Goal: Task Accomplishment & Management: Manage account settings

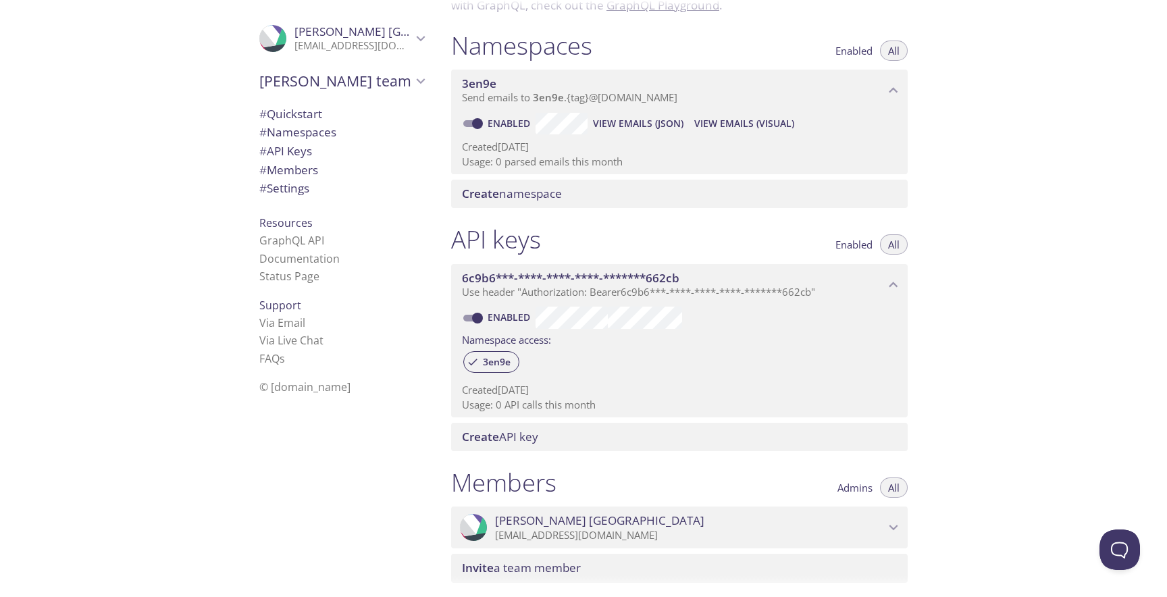
scroll to position [147, 0]
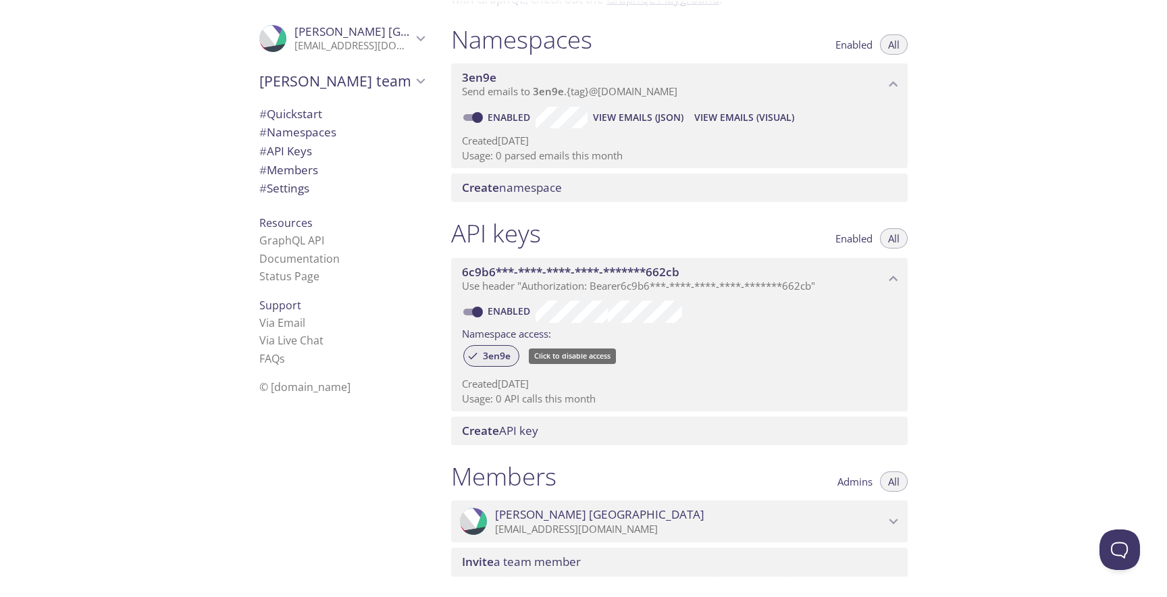
click at [498, 357] on span "3en9e" at bounding box center [497, 356] width 44 height 12
click at [474, 354] on icon at bounding box center [472, 355] width 7 height 7
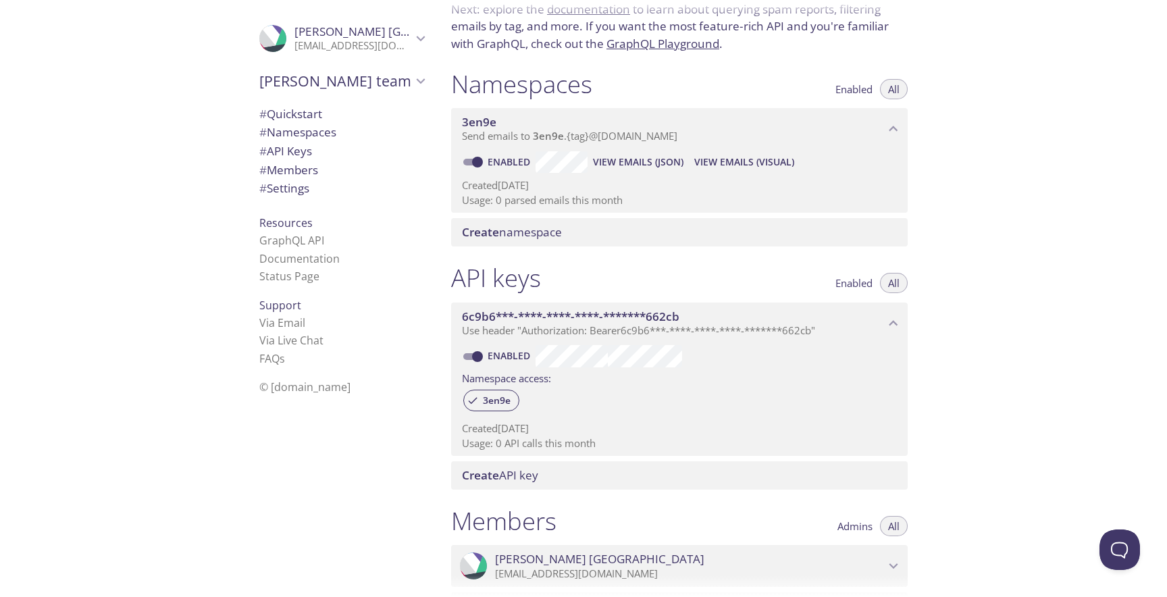
scroll to position [95, 0]
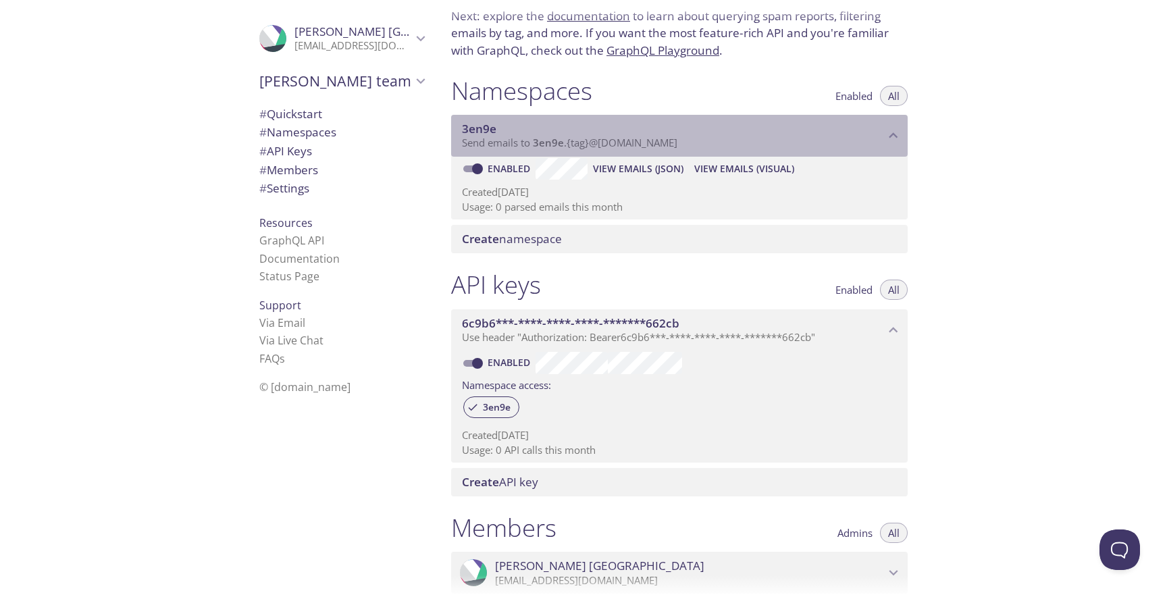
drag, startPoint x: 498, startPoint y: 126, endPoint x: 464, endPoint y: 126, distance: 34.4
click at [464, 126] on span "3en9e" at bounding box center [673, 129] width 423 height 15
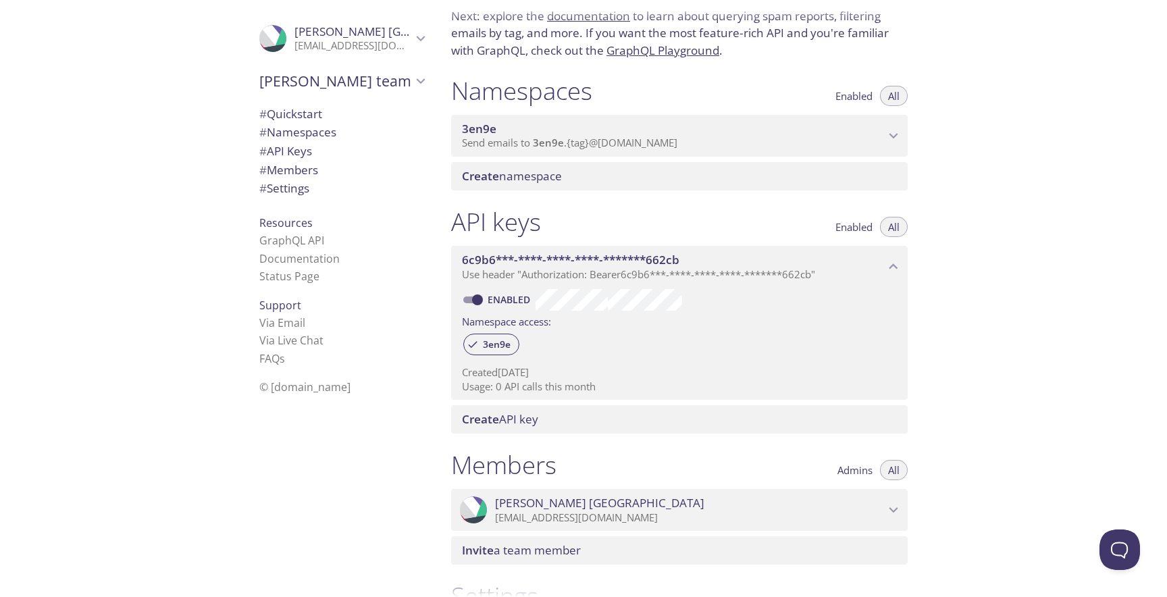
click at [479, 127] on span "3en9e" at bounding box center [479, 129] width 34 height 16
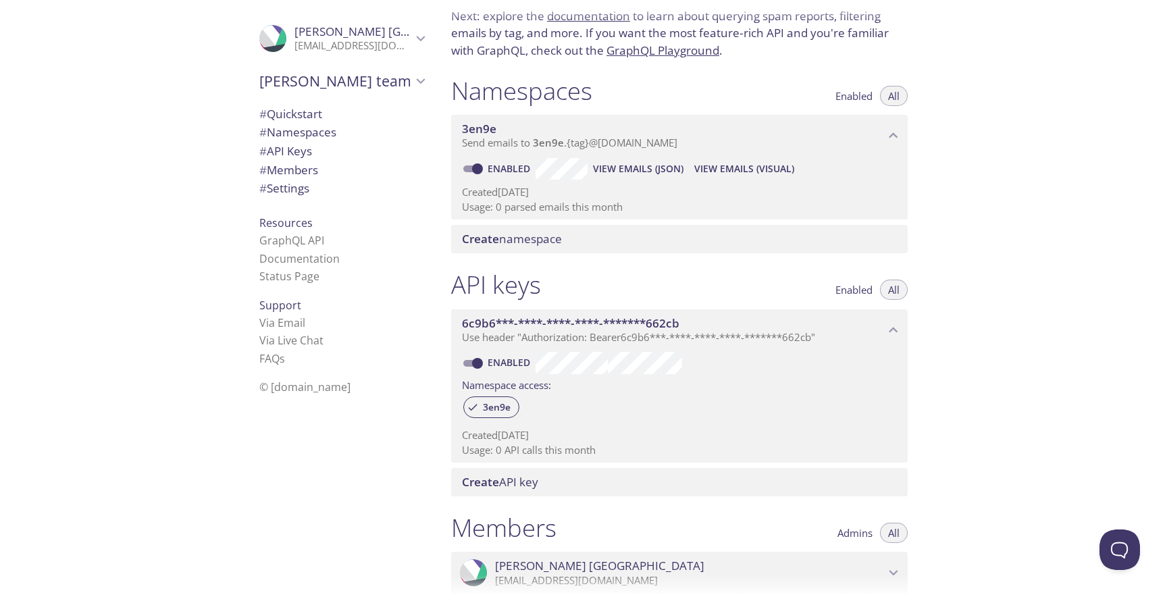
click at [419, 32] on icon "Harshini Reddy Pullannagari" at bounding box center [421, 39] width 18 height 18
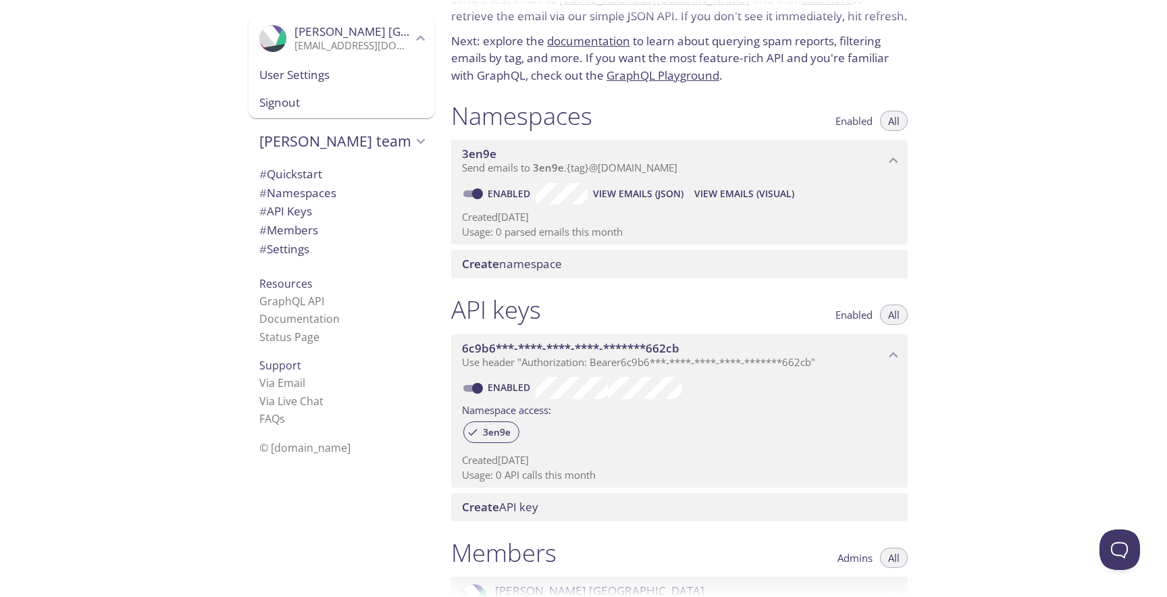
scroll to position [0, 0]
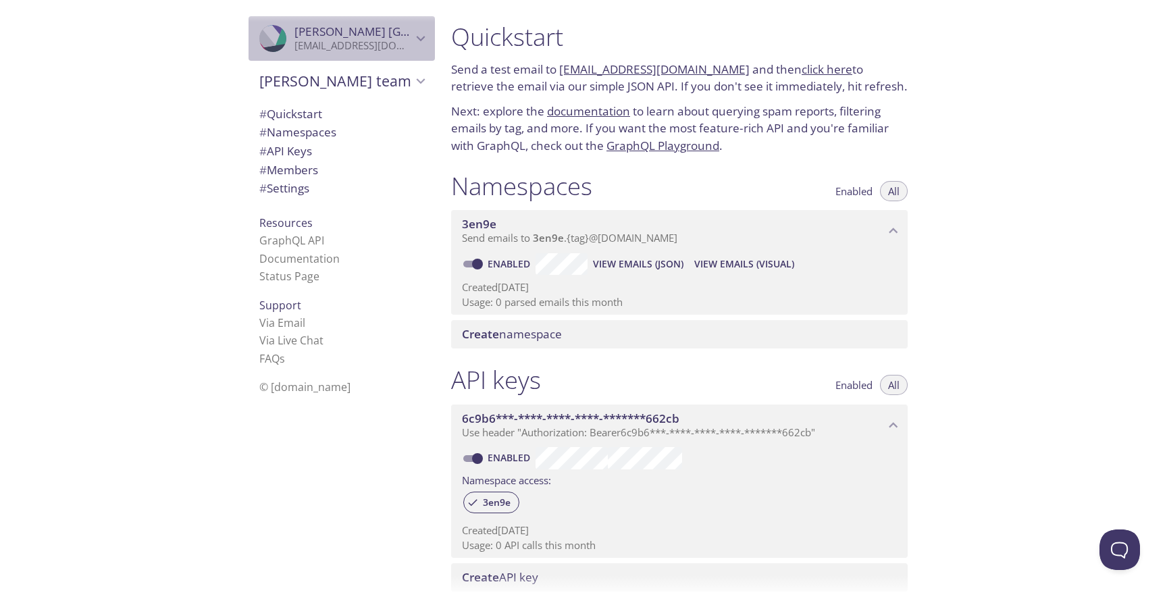
click at [375, 33] on span "[PERSON_NAME] Pullannagari" at bounding box center [398, 32] width 209 height 16
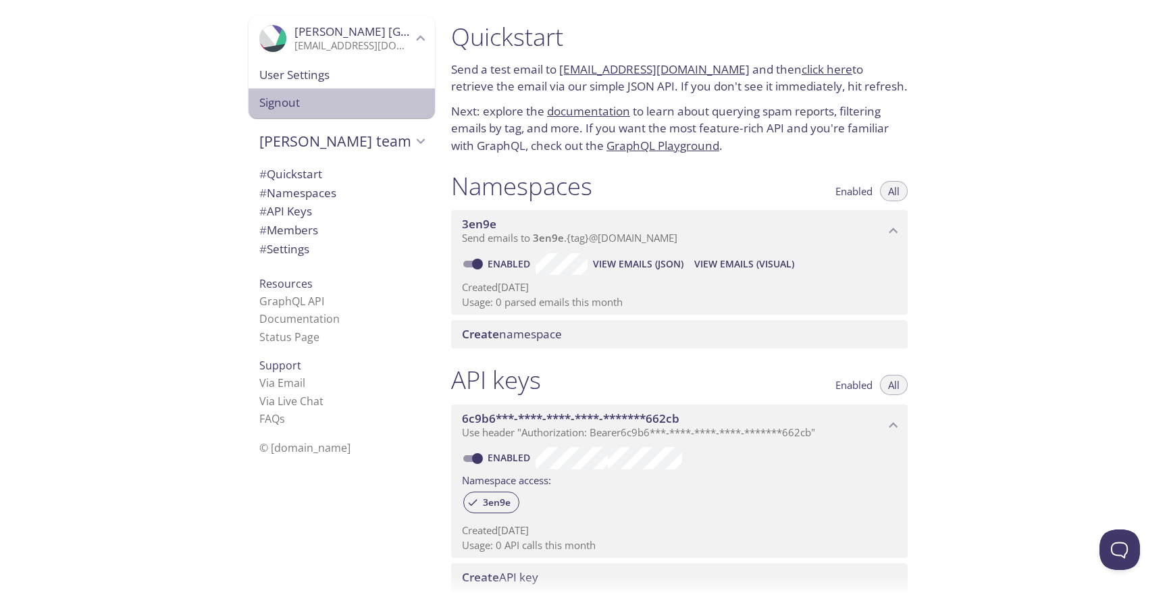
click at [340, 104] on span "Signout" at bounding box center [341, 103] width 165 height 18
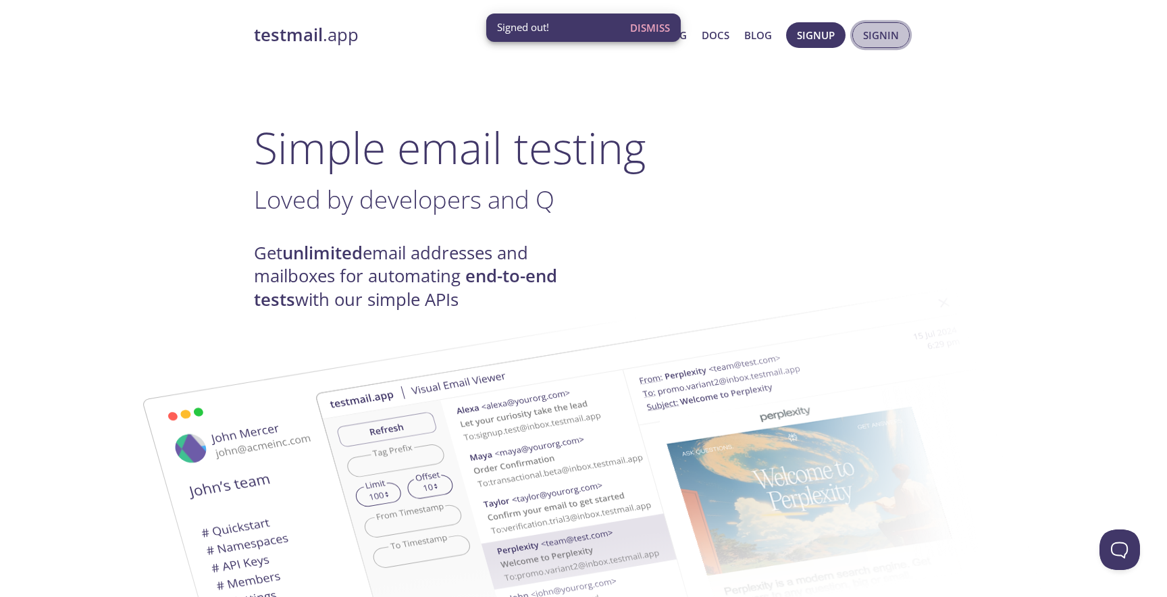
click at [870, 37] on span "Signin" at bounding box center [881, 35] width 36 height 18
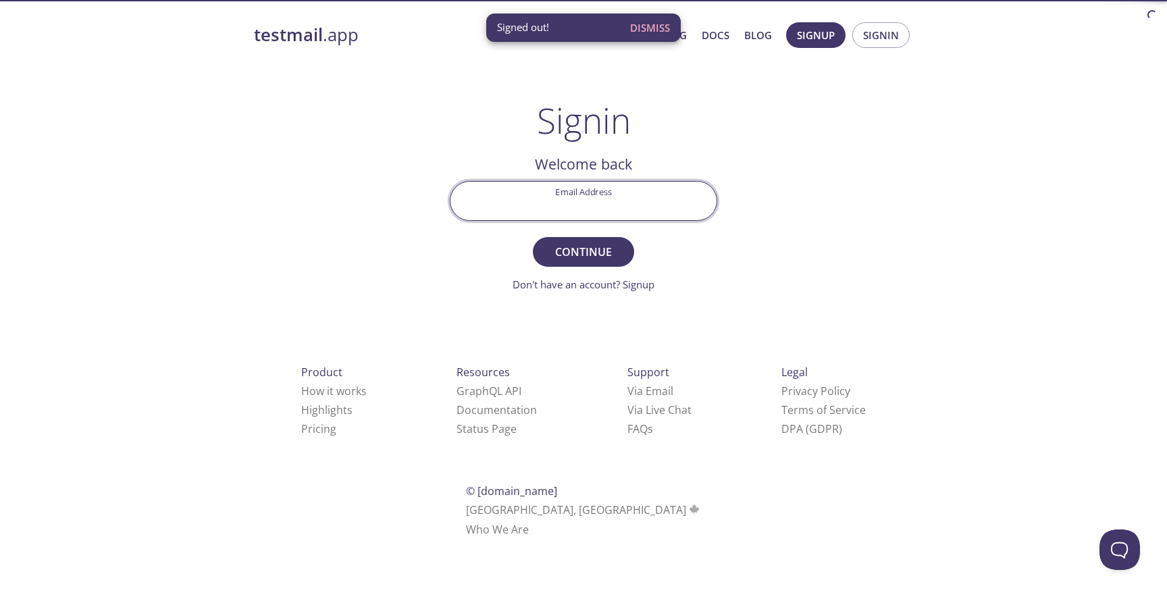
click at [543, 189] on input "Email Address" at bounding box center [583, 201] width 266 height 38
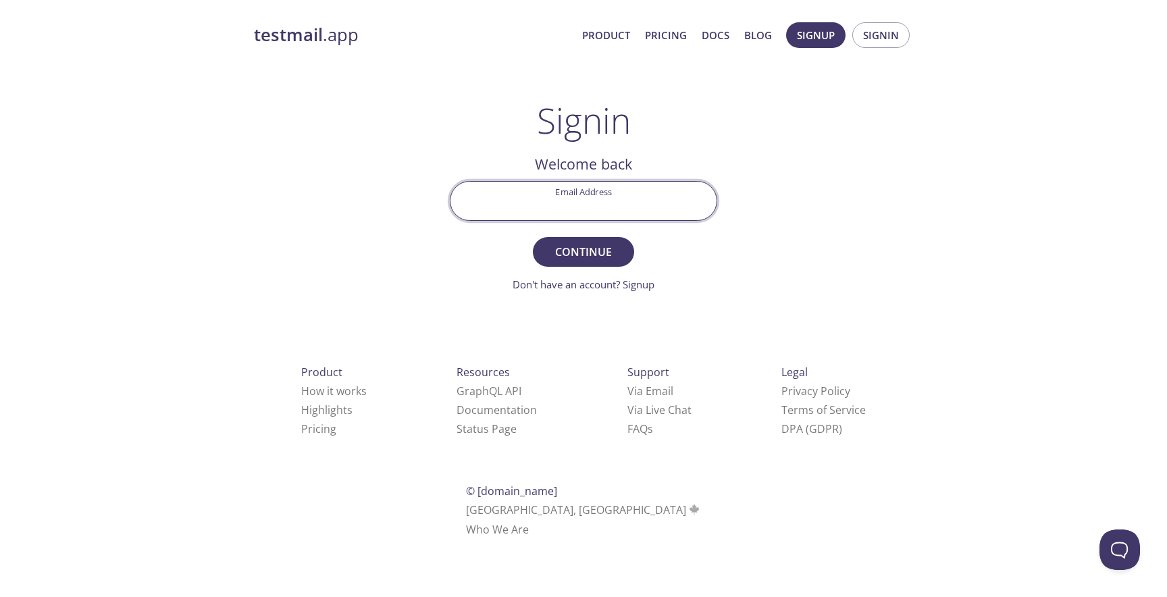
type input "[EMAIL_ADDRESS][DOMAIN_NAME]"
click at [586, 244] on span "Continue" at bounding box center [584, 251] width 72 height 19
click at [578, 207] on input "Signin Security Code" at bounding box center [583, 201] width 266 height 38
click at [590, 208] on input "2BW*YLS" at bounding box center [583, 201] width 266 height 38
type input "2BW8YLS"
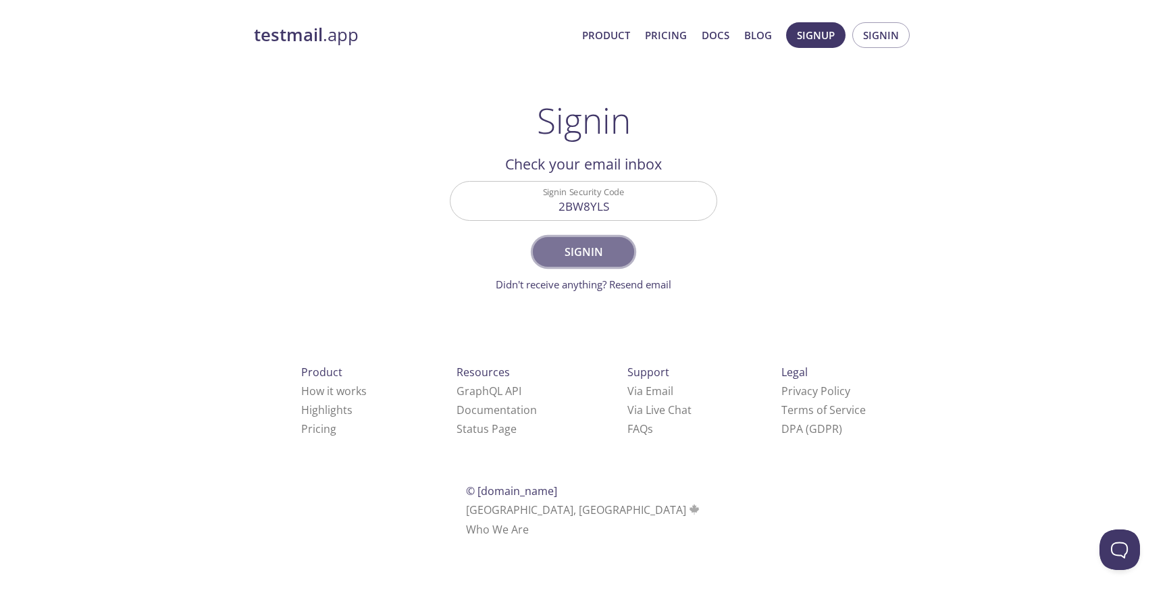
click at [597, 255] on span "Signin" at bounding box center [584, 251] width 72 height 19
